Goal: Browse casually

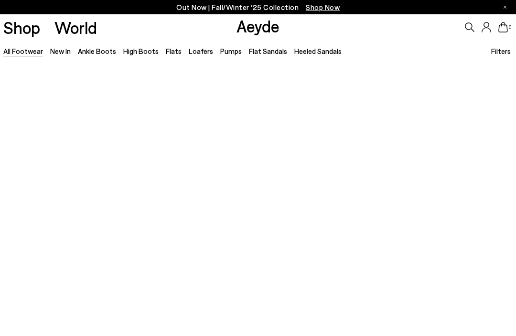
scroll to position [0, 0]
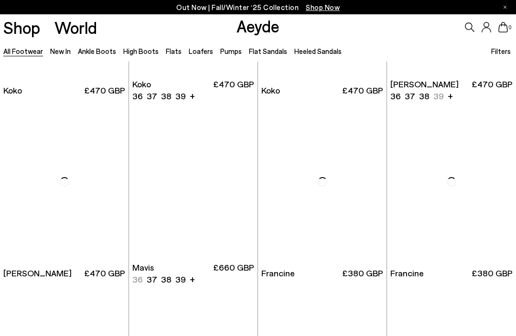
scroll to position [1080, 0]
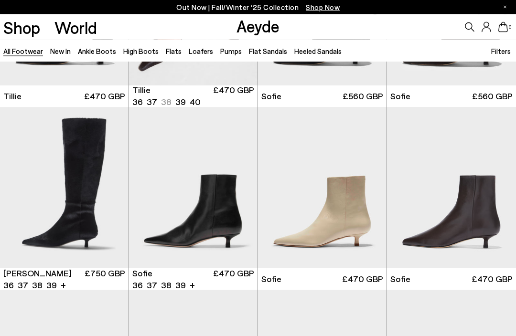
scroll to position [2152, 0]
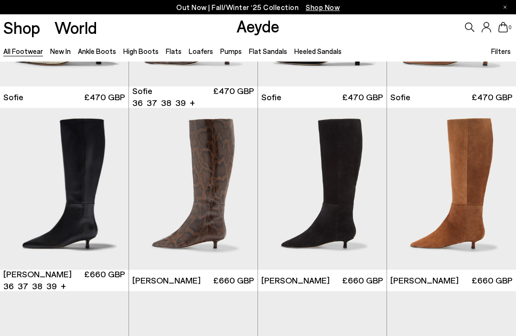
scroll to position [2516, 0]
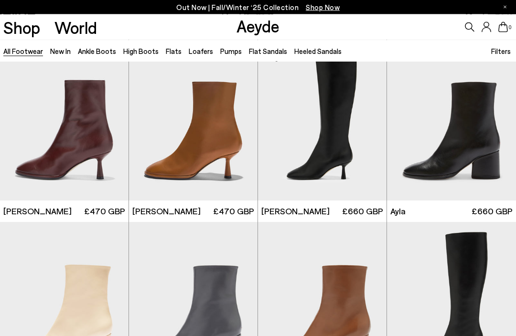
scroll to position [3686, 0]
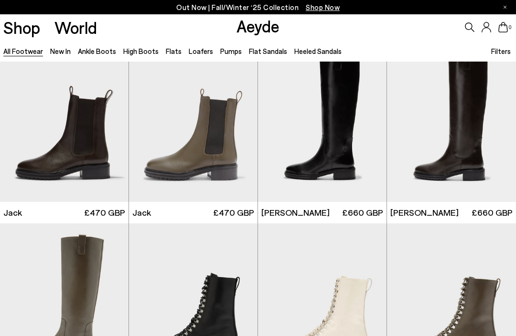
scroll to position [4704, 0]
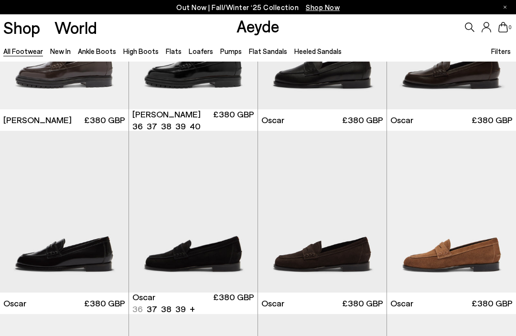
scroll to position [6338, 0]
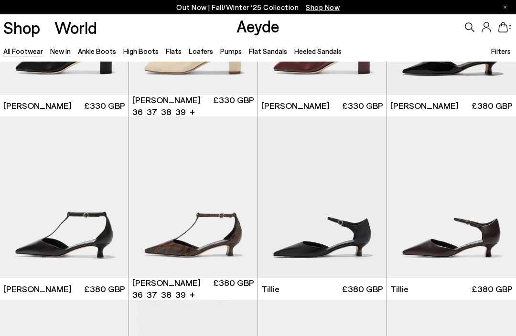
scroll to position [7634, 0]
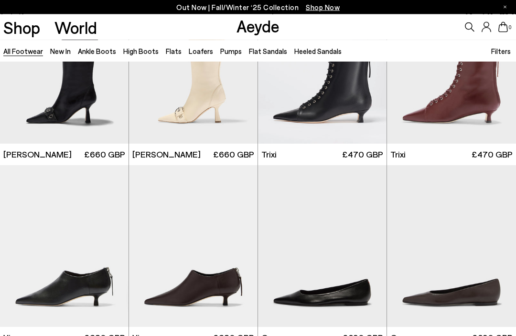
scroll to position [8597, 0]
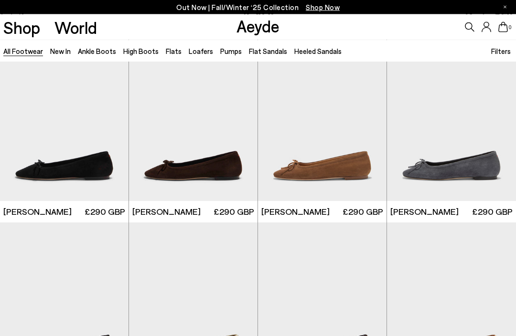
scroll to position [9863, 0]
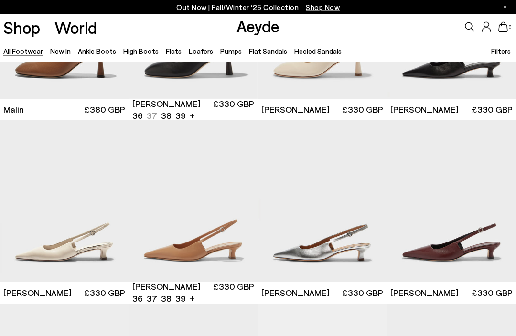
scroll to position [10927, 0]
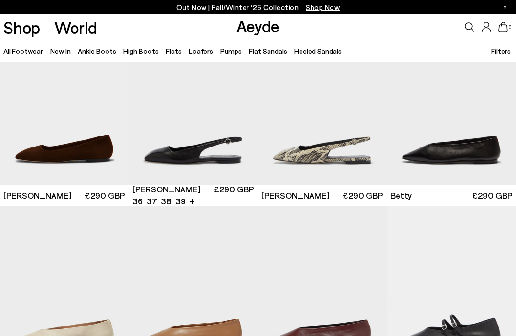
scroll to position [12126, 0]
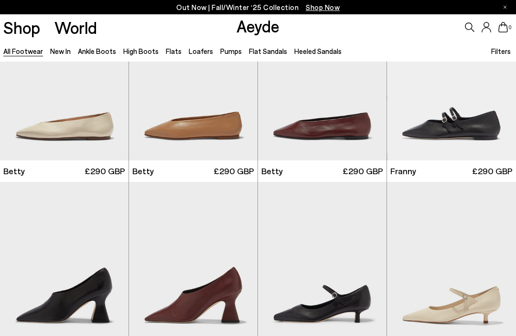
scroll to position [12458, 0]
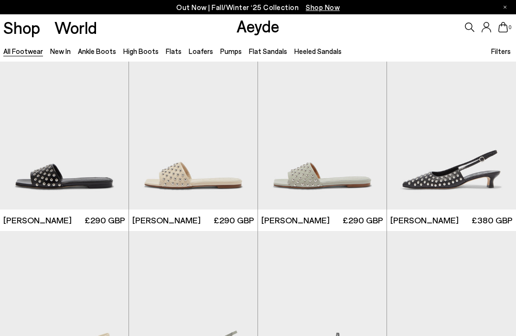
scroll to position [14335, 0]
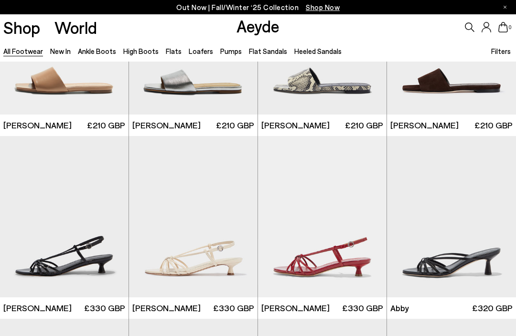
scroll to position [15537, 0]
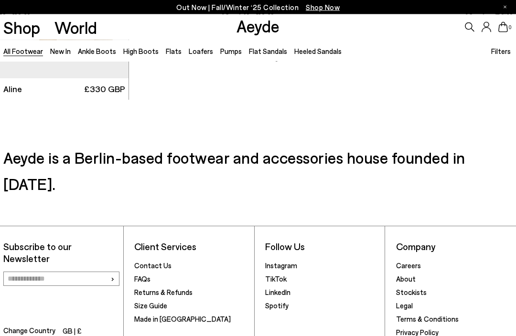
scroll to position [16806, 0]
